Goal: Task Accomplishment & Management: Manage account settings

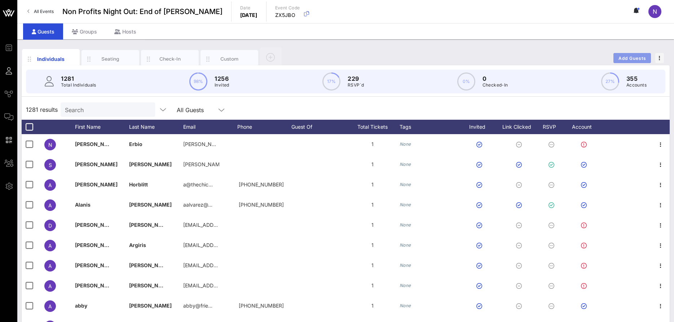
click at [639, 60] on span "Add Guests" at bounding box center [632, 58] width 28 height 5
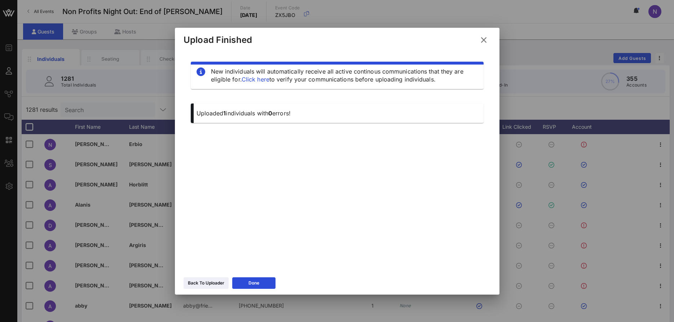
click at [203, 277] on div "Back To Uploader Done" at bounding box center [337, 284] width 325 height 21
click at [203, 282] on div "Back To Uploader" at bounding box center [206, 283] width 36 height 7
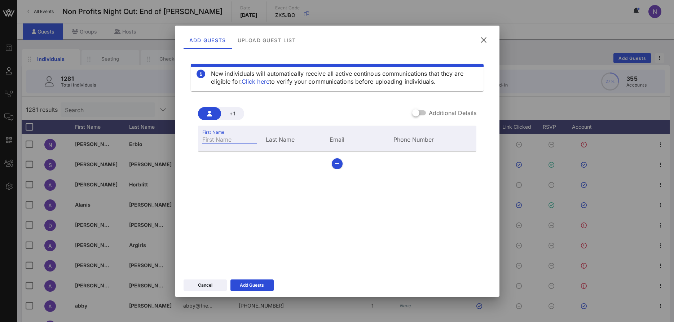
click at [222, 138] on div "First Name" at bounding box center [229, 139] width 55 height 9
click at [486, 42] on icon at bounding box center [483, 40] width 11 height 10
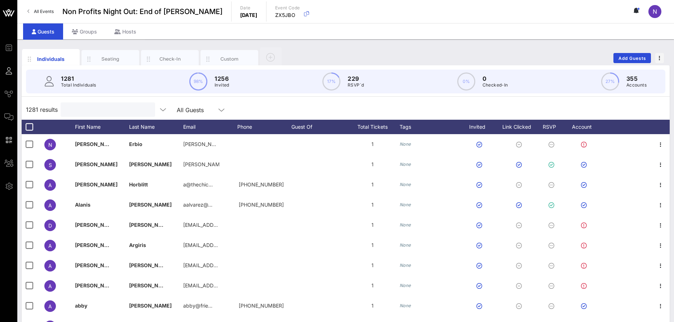
click at [101, 105] on input "text" at bounding box center [107, 109] width 84 height 9
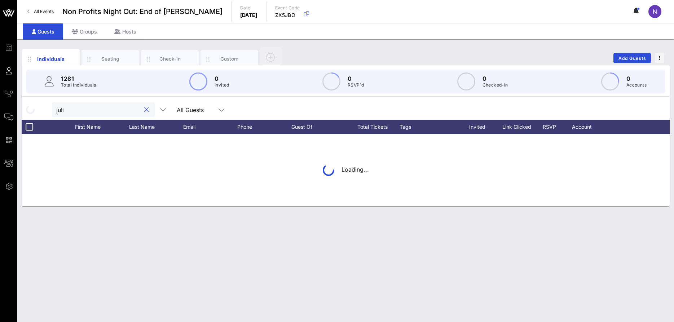
type input "[PERSON_NAME]"
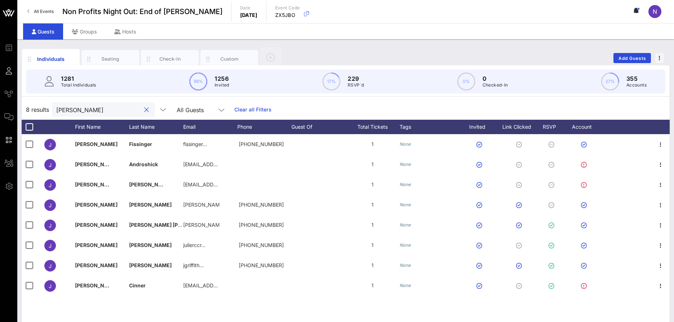
click at [142, 110] on div at bounding box center [146, 110] width 9 height 9
click at [144, 110] on button "clear icon" at bounding box center [146, 109] width 5 height 7
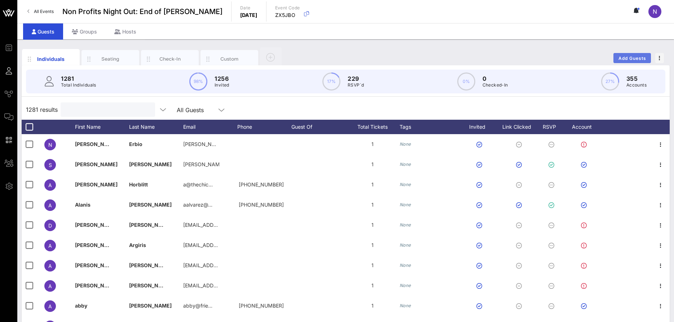
click at [627, 57] on span "Add Guests" at bounding box center [632, 58] width 28 height 5
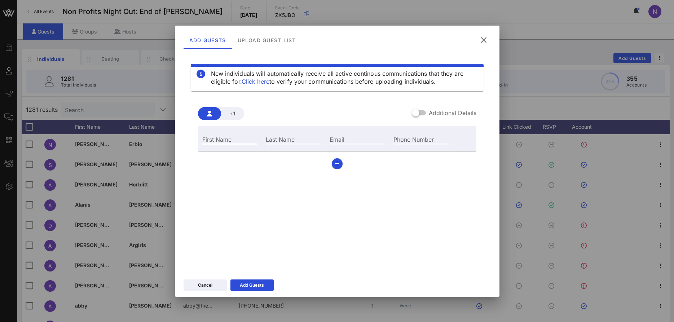
click at [218, 137] on input "First Name" at bounding box center [229, 139] width 55 height 9
type input "[PERSON_NAME]"
click at [349, 138] on input "Email" at bounding box center [357, 139] width 55 height 9
paste input "[EMAIL_ADDRESS][DOMAIN_NAME]"
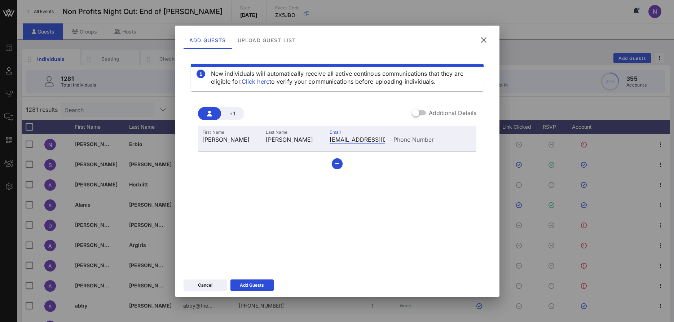
scroll to position [0, 6]
type input "[EMAIL_ADDRESS][DOMAIN_NAME]"
click at [241, 289] on button "Add Guests" at bounding box center [251, 286] width 43 height 12
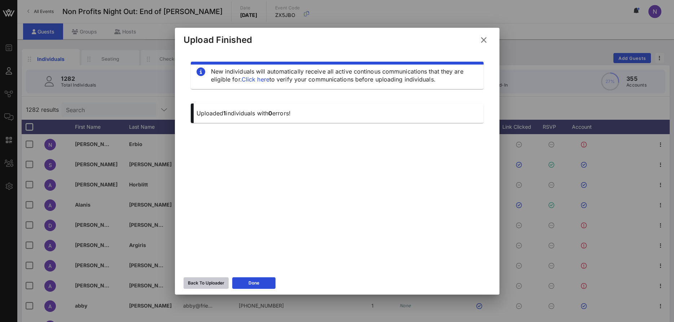
click at [206, 278] on button "Back To Uploader" at bounding box center [206, 283] width 45 height 12
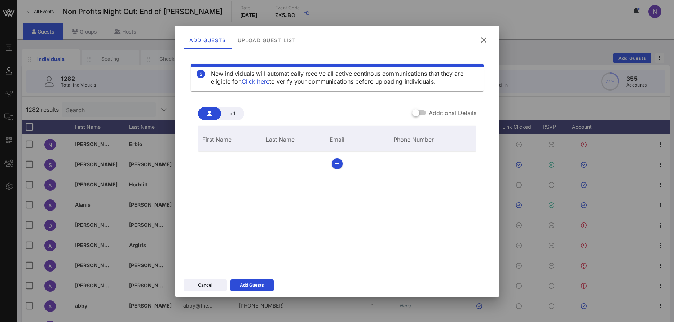
click at [480, 44] on button at bounding box center [484, 40] width 14 height 13
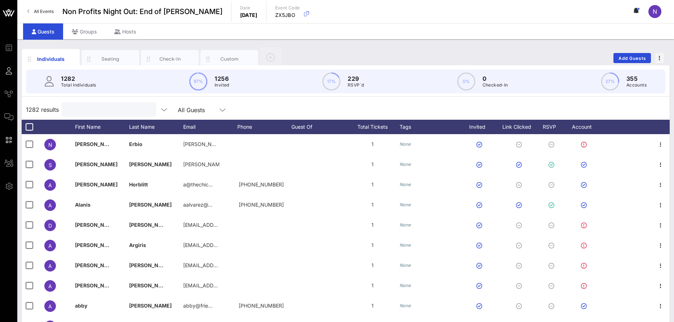
click at [116, 105] on input "text" at bounding box center [108, 109] width 84 height 9
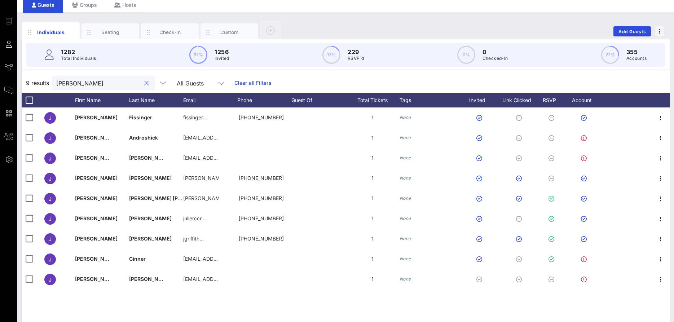
scroll to position [36, 0]
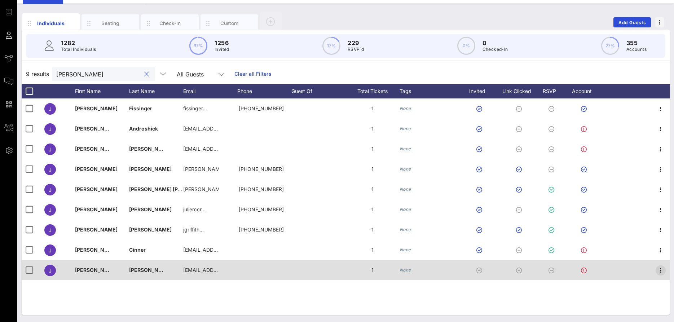
type input "[PERSON_NAME]"
click at [661, 271] on icon "button" at bounding box center [660, 270] width 9 height 9
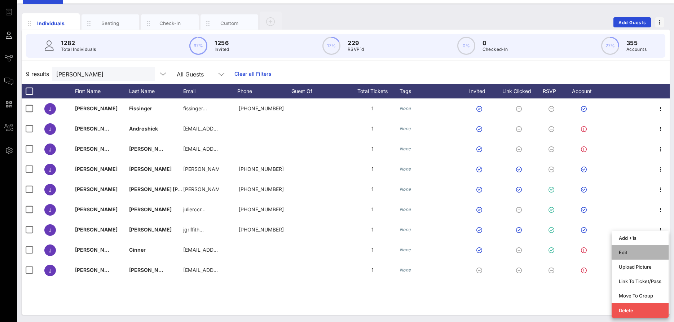
click at [622, 249] on div "Edit" at bounding box center [640, 253] width 43 height 12
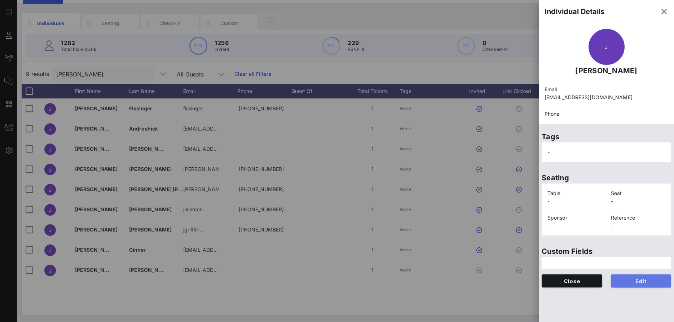
click at [619, 277] on button "Edit" at bounding box center [641, 280] width 61 height 13
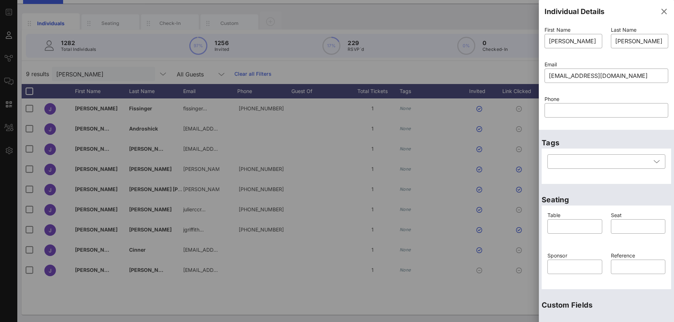
scroll to position [96, 0]
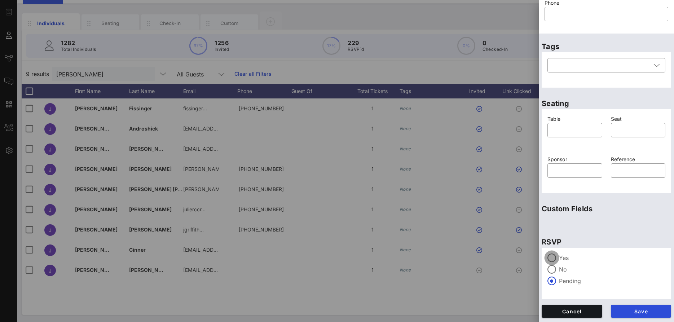
click at [557, 259] on div at bounding box center [552, 258] width 12 height 12
click at [630, 312] on span "Save" at bounding box center [641, 311] width 49 height 6
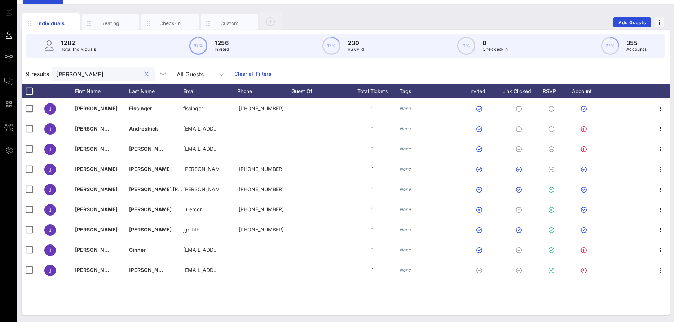
click at [66, 78] on input "[PERSON_NAME]" at bounding box center [98, 73] width 84 height 9
click at [144, 71] on button "clear icon" at bounding box center [146, 74] width 5 height 7
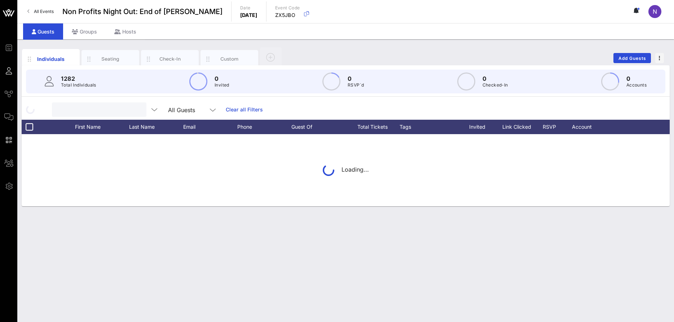
scroll to position [0, 0]
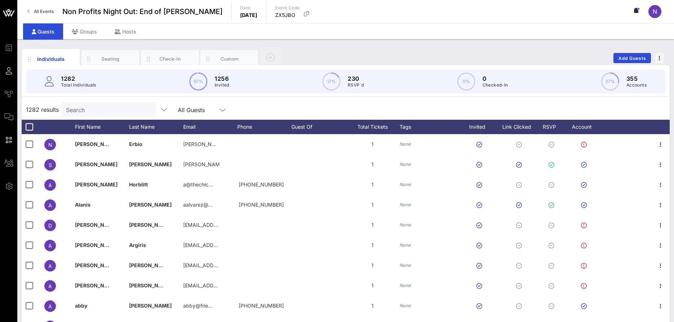
click at [82, 110] on input "Search" at bounding box center [108, 109] width 84 height 9
click at [632, 59] on span "Add Guests" at bounding box center [632, 58] width 28 height 5
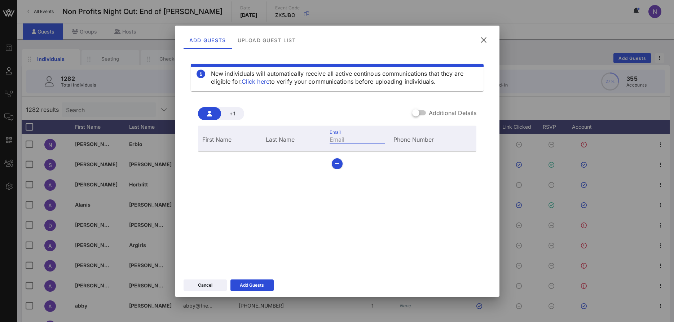
click at [349, 144] on div "Email" at bounding box center [357, 139] width 55 height 9
paste input "[EMAIL_ADDRESS][DOMAIN_NAME]"
type input "[EMAIL_ADDRESS][DOMAIN_NAME]"
click at [228, 139] on input "First Name" at bounding box center [229, 139] width 55 height 9
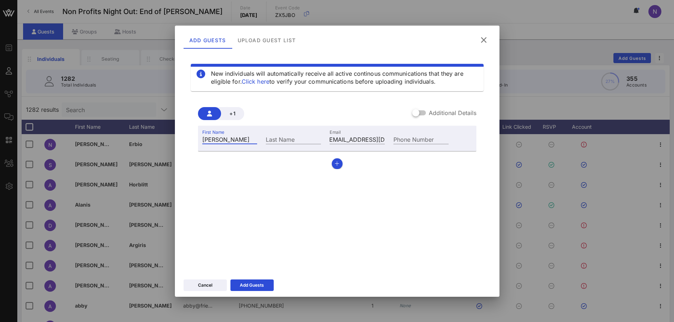
type input "[PERSON_NAME]"
click at [338, 166] on button "button" at bounding box center [337, 163] width 11 height 11
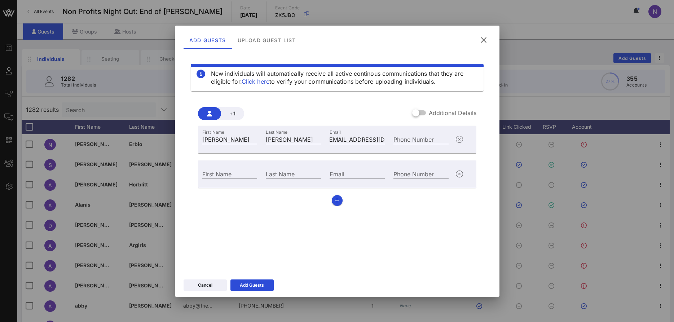
click at [363, 168] on div "Email" at bounding box center [357, 172] width 64 height 19
click at [359, 172] on input "Email" at bounding box center [357, 173] width 55 height 9
paste input "[EMAIL_ADDRESS][DOMAIN_NAME]"
type input "[EMAIL_ADDRESS][DOMAIN_NAME]"
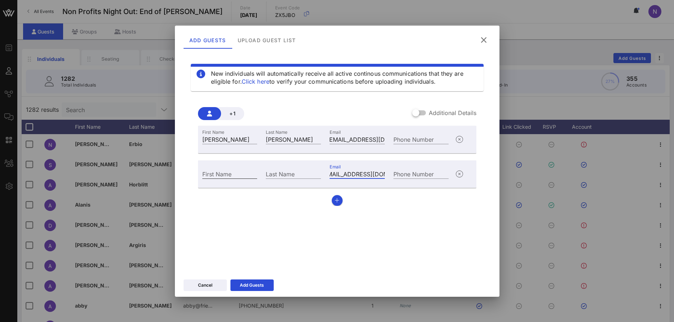
click at [223, 177] on input "First Name" at bounding box center [229, 173] width 55 height 9
type input "[PERSON_NAME]"
type input "[GEOGRAPHIC_DATA]"
click at [334, 203] on button "button" at bounding box center [337, 200] width 11 height 11
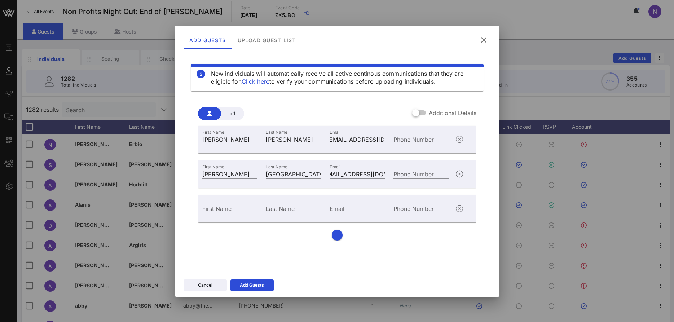
click at [350, 208] on input "Email" at bounding box center [357, 208] width 55 height 9
paste input "[EMAIL_ADDRESS][DOMAIN_NAME]"
type input "[EMAIL_ADDRESS][DOMAIN_NAME]"
click at [219, 207] on input "First Name" at bounding box center [229, 208] width 55 height 9
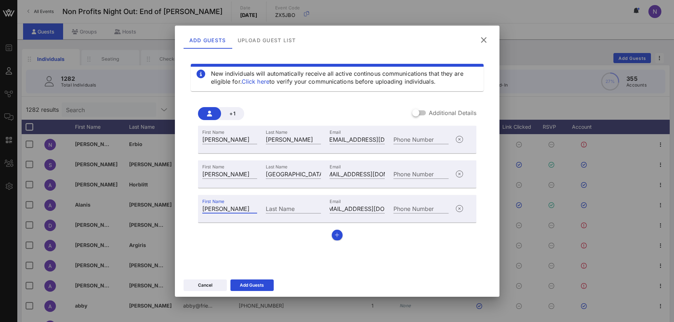
type input "[PERSON_NAME]"
type input "Rog"
click at [338, 230] on button "button" at bounding box center [337, 235] width 11 height 11
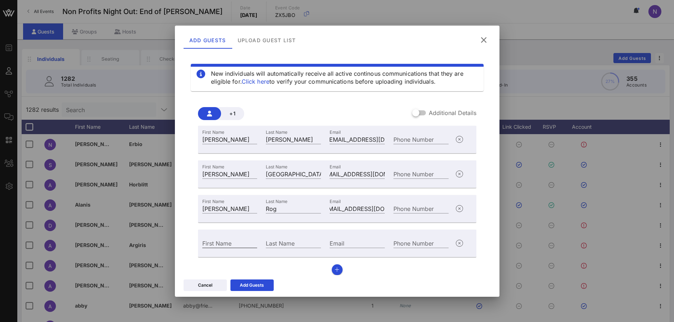
click at [236, 239] on input "First Name" at bounding box center [229, 242] width 55 height 9
type input "[PERSON_NAME]"
type input "."
click at [283, 245] on input "." at bounding box center [293, 242] width 55 height 9
click at [462, 243] on icon "button" at bounding box center [459, 243] width 9 height 9
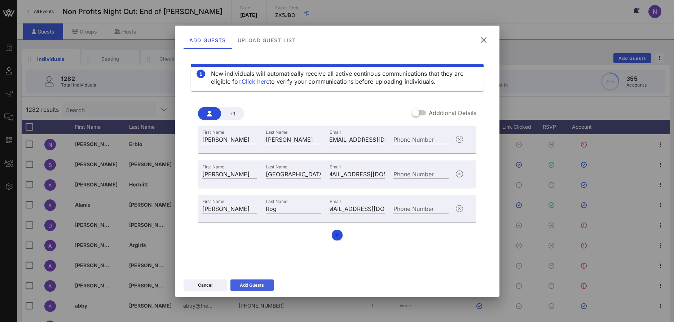
click at [244, 285] on div "Add Guests" at bounding box center [252, 285] width 24 height 7
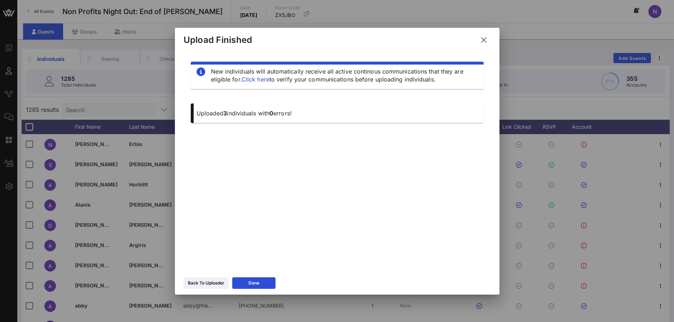
click at [487, 40] on icon at bounding box center [484, 39] width 10 height 9
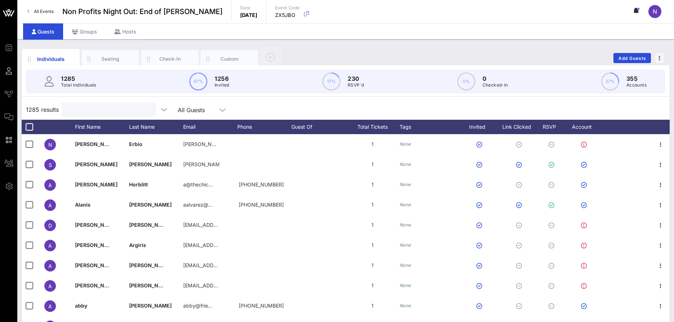
drag, startPoint x: 82, startPoint y: 114, endPoint x: 87, endPoint y: 105, distance: 10.3
click at [87, 105] on input "text" at bounding box center [108, 109] width 84 height 9
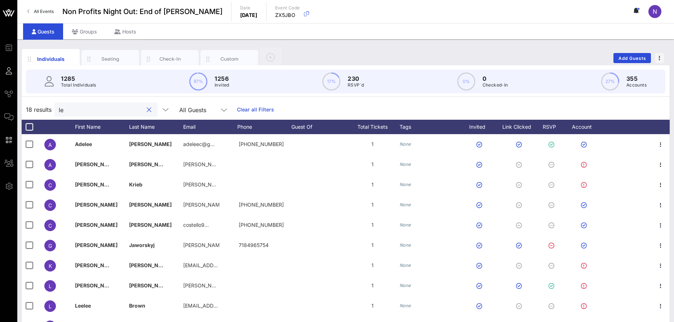
type input "l"
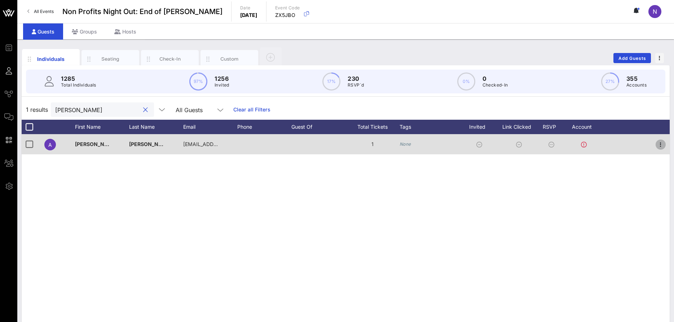
click at [660, 144] on icon "button" at bounding box center [660, 144] width 9 height 9
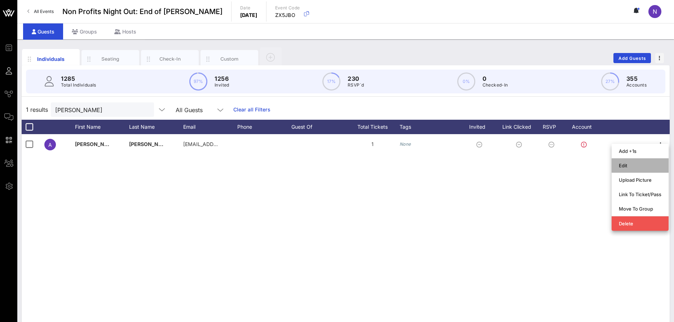
click at [638, 165] on div "Edit" at bounding box center [640, 166] width 43 height 6
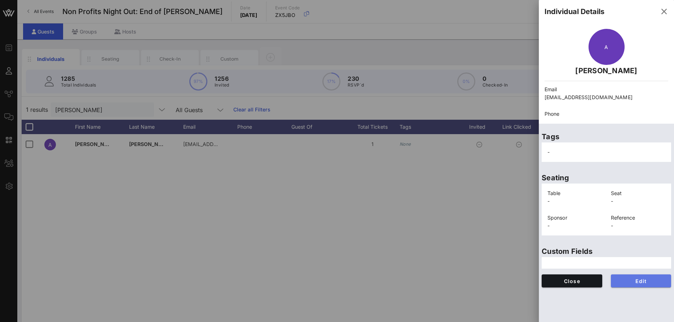
click at [625, 278] on span "Edit" at bounding box center [641, 281] width 49 height 6
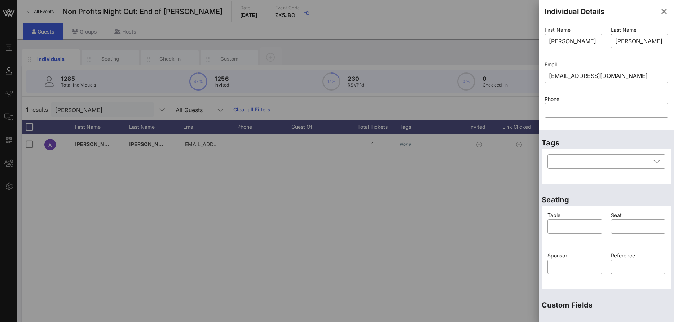
scroll to position [96, 0]
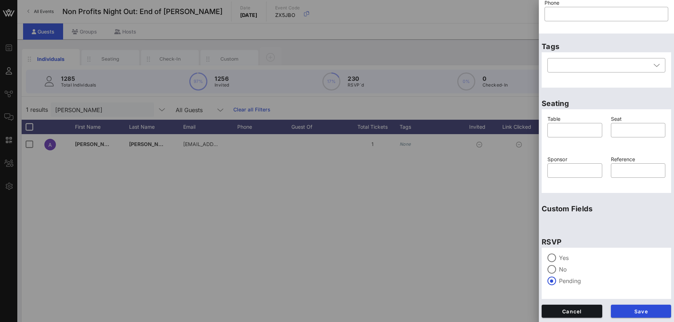
click at [563, 261] on label "Yes" at bounding box center [612, 257] width 106 height 7
click at [646, 308] on span "Save" at bounding box center [641, 311] width 49 height 6
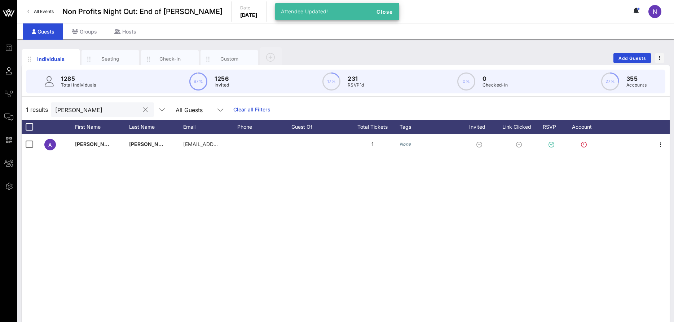
drag, startPoint x: 67, startPoint y: 112, endPoint x: -18, endPoint y: 111, distance: 85.8
click at [55, 111] on input "[PERSON_NAME]" at bounding box center [97, 109] width 84 height 9
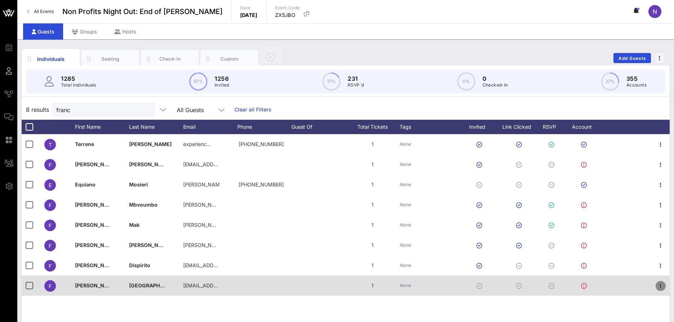
click at [660, 288] on icon "button" at bounding box center [660, 286] width 9 height 9
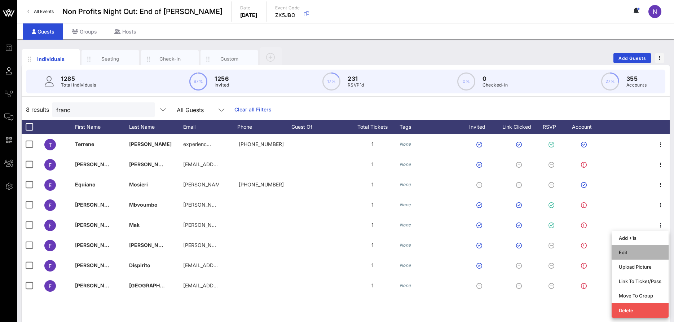
click at [628, 252] on div "Edit" at bounding box center [640, 253] width 43 height 6
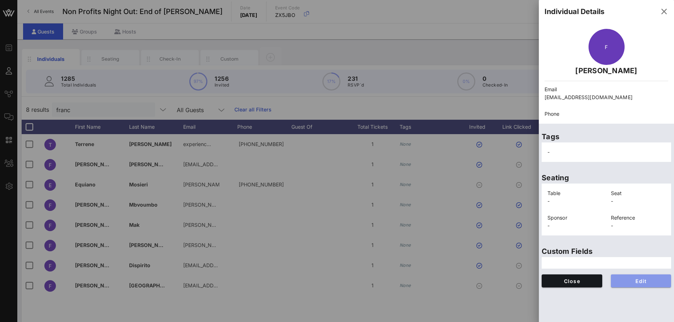
drag, startPoint x: 633, startPoint y: 282, endPoint x: 608, endPoint y: 272, distance: 26.7
click at [633, 282] on span "Edit" at bounding box center [641, 281] width 49 height 6
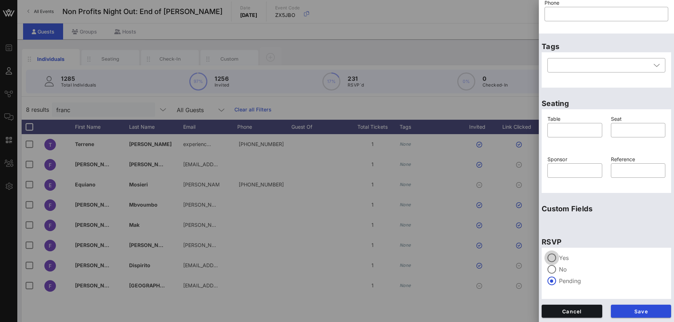
click at [553, 254] on div at bounding box center [552, 258] width 12 height 12
click at [632, 309] on span "Save" at bounding box center [641, 311] width 49 height 6
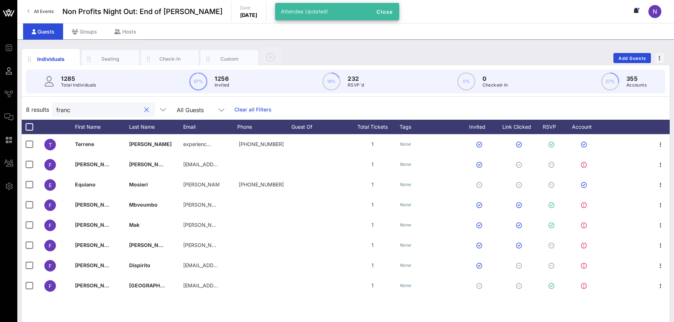
drag, startPoint x: 75, startPoint y: 110, endPoint x: 1, endPoint y: 115, distance: 74.4
click at [56, 114] on input "franc" at bounding box center [98, 109] width 84 height 9
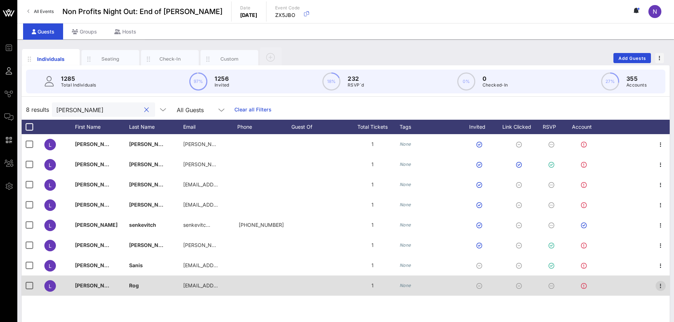
type input "[PERSON_NAME]"
click at [662, 285] on icon "button" at bounding box center [660, 286] width 9 height 9
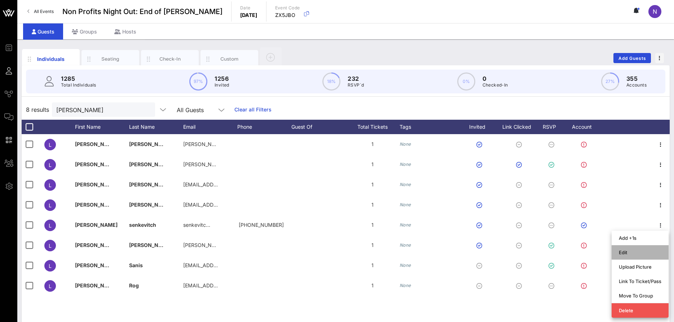
click at [636, 251] on div "Edit" at bounding box center [640, 253] width 43 height 6
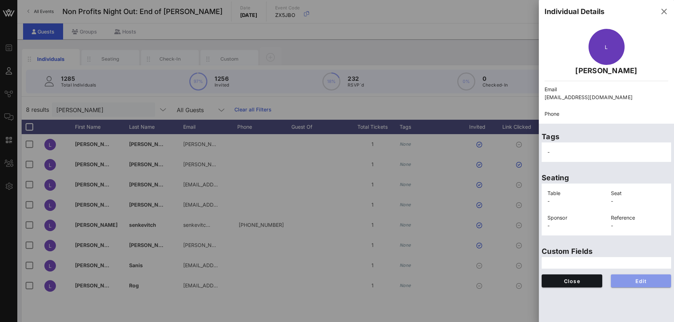
click at [639, 280] on span "Edit" at bounding box center [641, 281] width 49 height 6
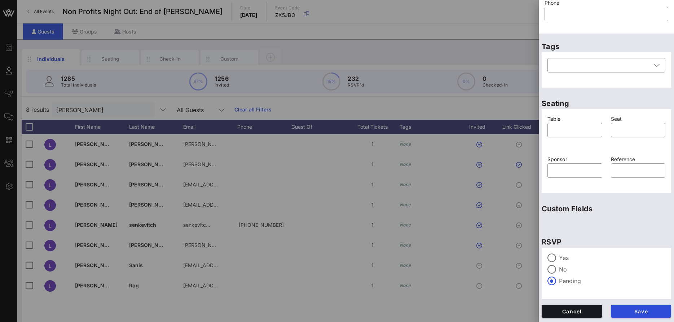
click at [564, 256] on label "Yes" at bounding box center [612, 257] width 106 height 7
click at [637, 313] on span "Save" at bounding box center [641, 311] width 49 height 6
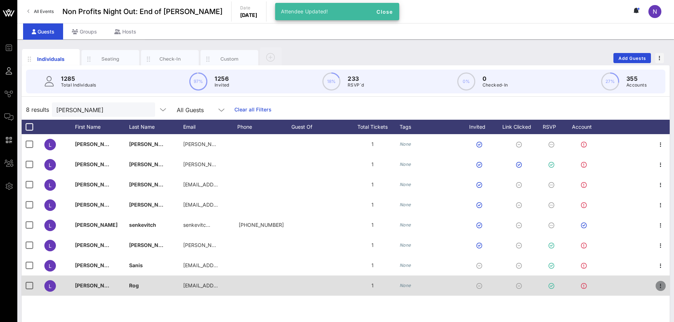
click at [665, 285] on span "button" at bounding box center [661, 286] width 10 height 9
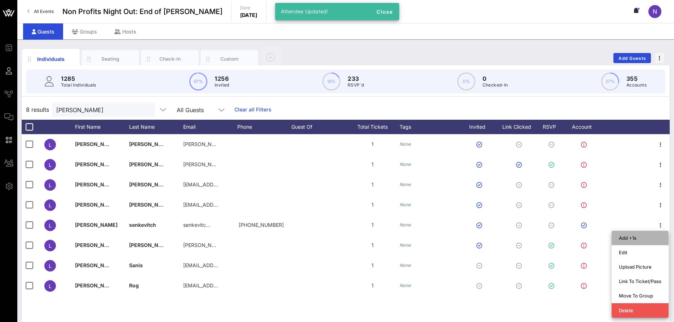
click at [631, 239] on div "Add +1s" at bounding box center [640, 238] width 43 height 6
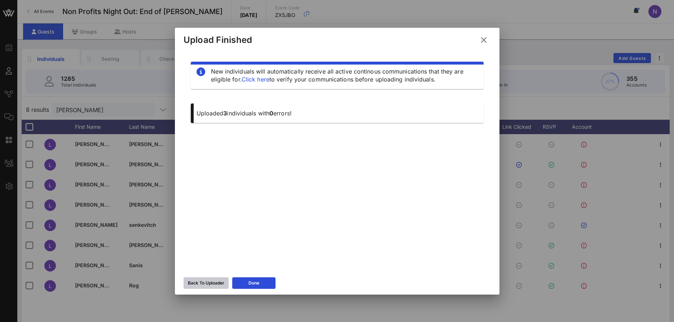
click at [200, 284] on div "Back To Uploader" at bounding box center [206, 283] width 36 height 7
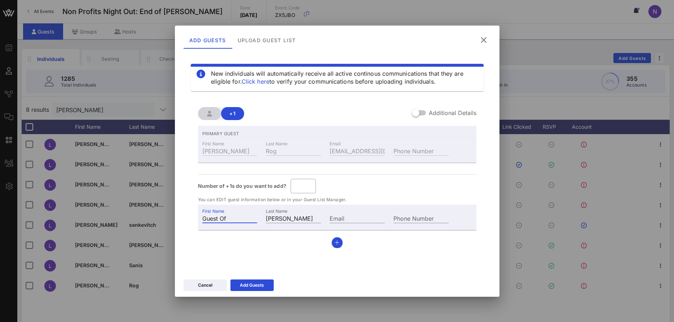
drag, startPoint x: 240, startPoint y: 216, endPoint x: -18, endPoint y: 192, distance: 259.4
drag, startPoint x: 231, startPoint y: 221, endPoint x: 169, endPoint y: 227, distance: 62.0
click at [202, 223] on input "Guest Of" at bounding box center [229, 218] width 55 height 9
type input "M"
type input "[PERSON_NAME]"
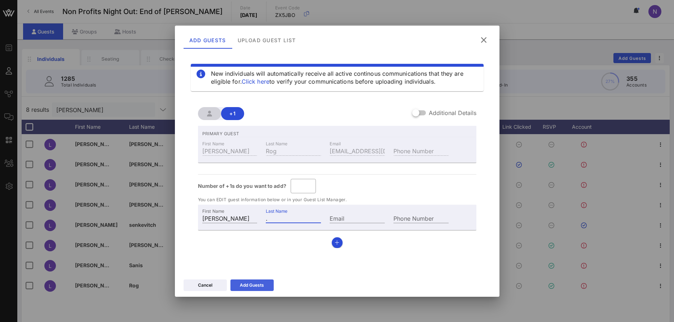
type input "."
click at [246, 283] on div "Add Guests" at bounding box center [252, 285] width 24 height 7
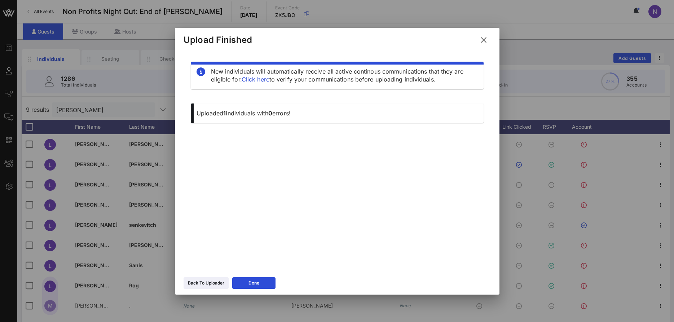
click at [491, 39] on div "Upload Finished" at bounding box center [337, 39] width 325 height 22
click at [485, 39] on icon at bounding box center [484, 39] width 10 height 9
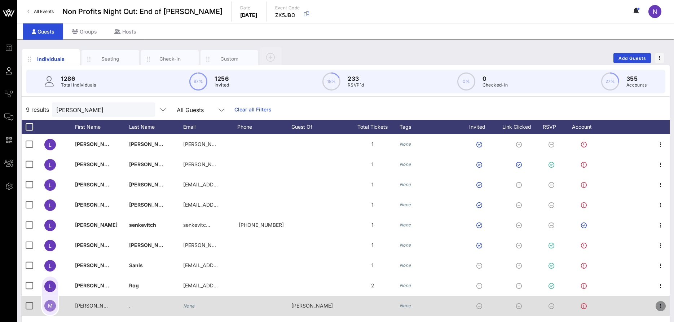
click at [661, 310] on icon "button" at bounding box center [660, 306] width 9 height 9
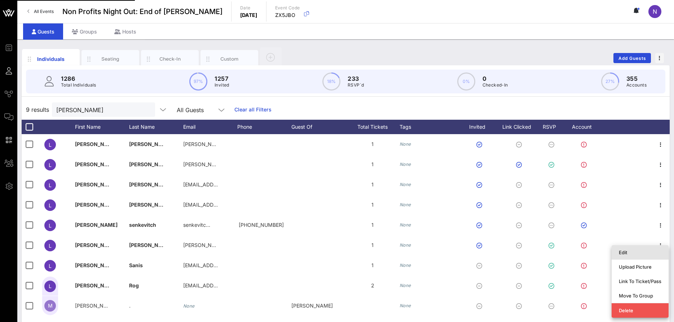
click at [637, 254] on div "Edit" at bounding box center [640, 253] width 43 height 6
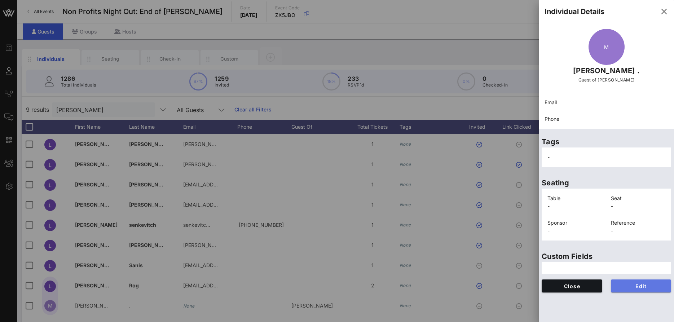
click at [633, 283] on button "Edit" at bounding box center [641, 286] width 61 height 13
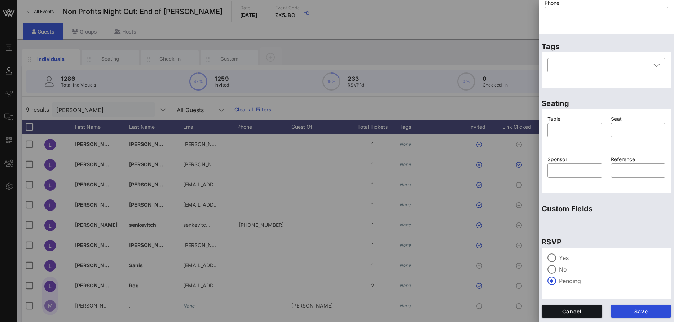
click at [566, 259] on label "Yes" at bounding box center [612, 257] width 106 height 7
click at [617, 310] on span "Save" at bounding box center [641, 311] width 49 height 6
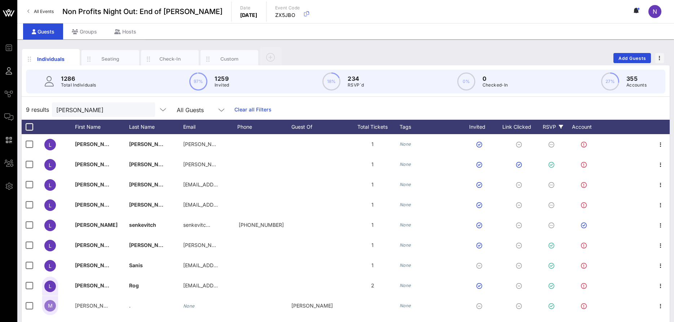
click at [558, 127] on div "RSVP" at bounding box center [552, 127] width 25 height 14
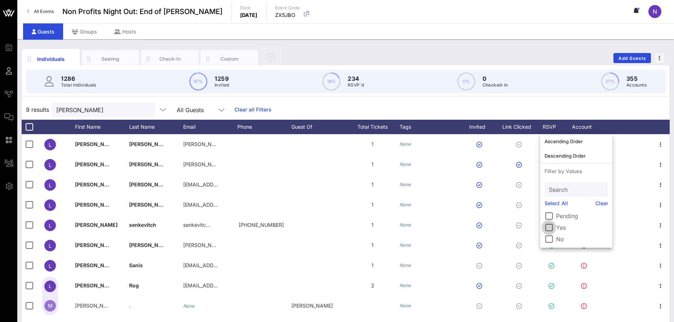
click at [550, 228] on div at bounding box center [549, 227] width 12 height 12
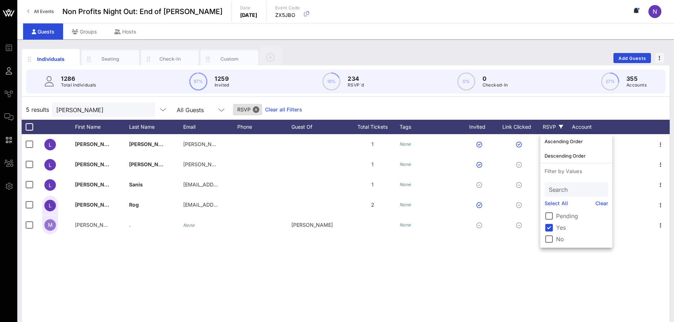
click at [144, 109] on button "clear icon" at bounding box center [146, 109] width 5 height 7
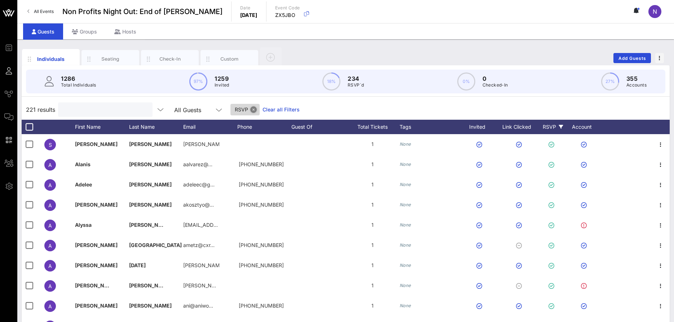
click at [250, 109] on button "Close" at bounding box center [253, 109] width 6 height 6
